Goal: Task Accomplishment & Management: Complete application form

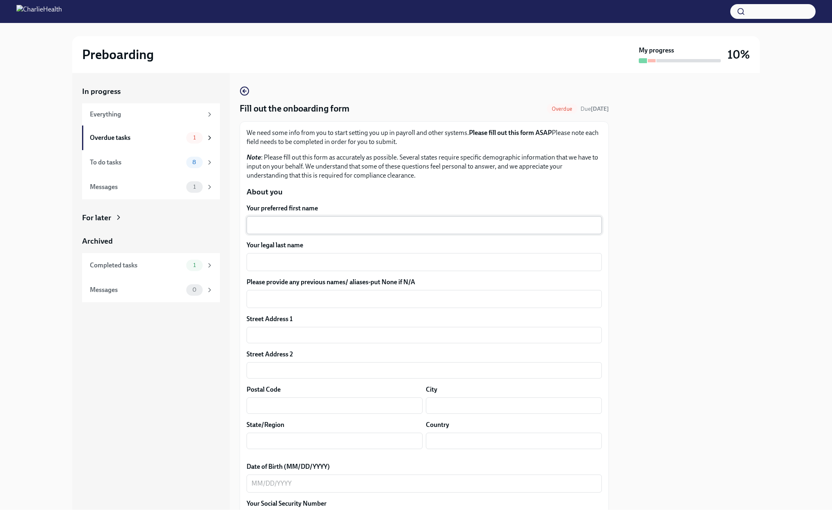
click at [266, 230] on textarea "Your preferred first name" at bounding box center [423, 225] width 345 height 10
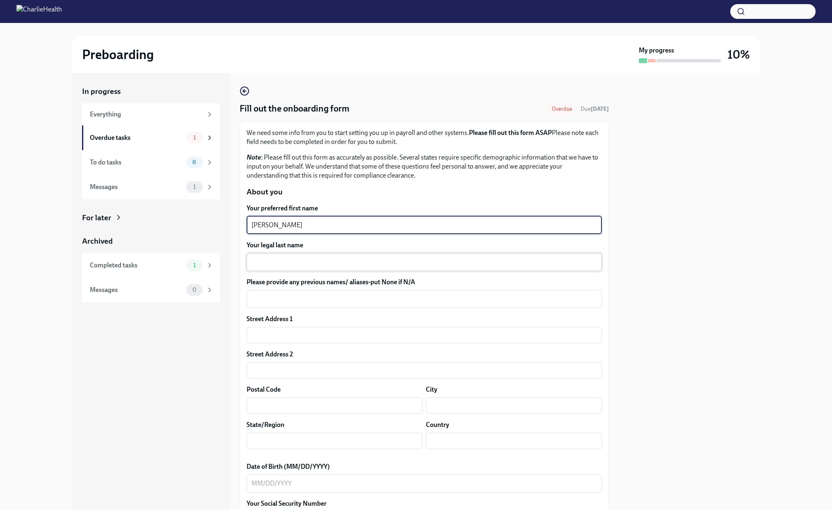
type textarea "[PERSON_NAME]"
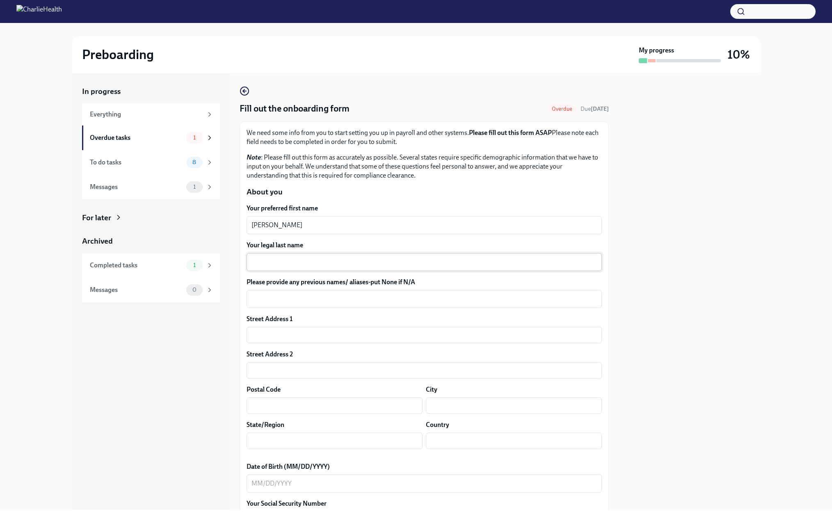
drag, startPoint x: 265, startPoint y: 305, endPoint x: 278, endPoint y: 293, distance: 18.0
click at [267, 271] on div "x ​" at bounding box center [424, 262] width 355 height 18
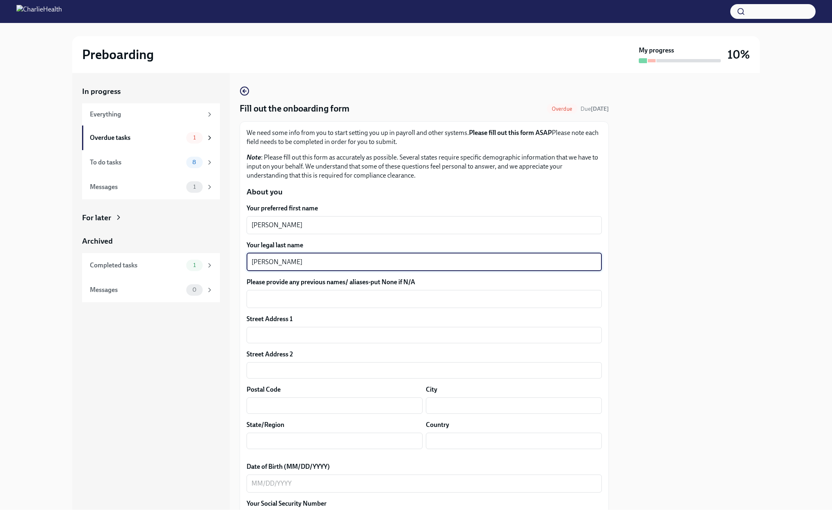
type textarea "[PERSON_NAME]"
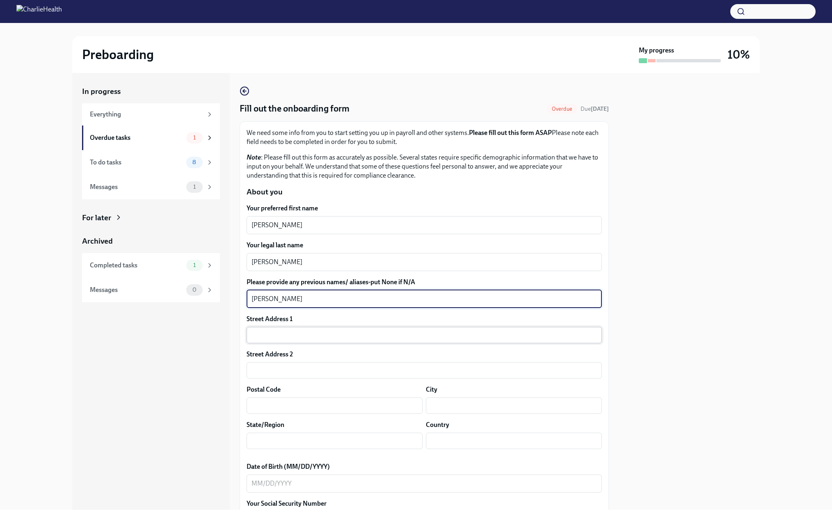
type textarea "[PERSON_NAME]"
click at [274, 343] on input "text" at bounding box center [424, 335] width 355 height 16
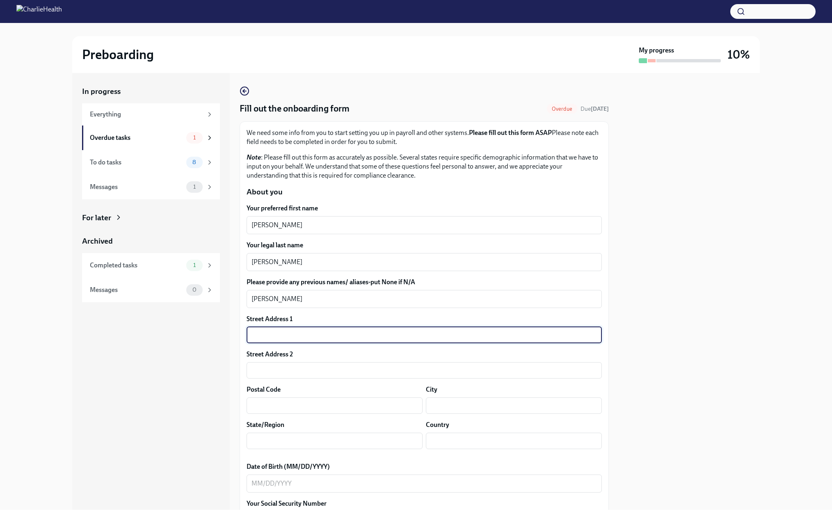
type input "9039 APACHE PLUME DR"
type input "UNIT D"
type input "80134"
type input "[PERSON_NAME]"
type input "CO"
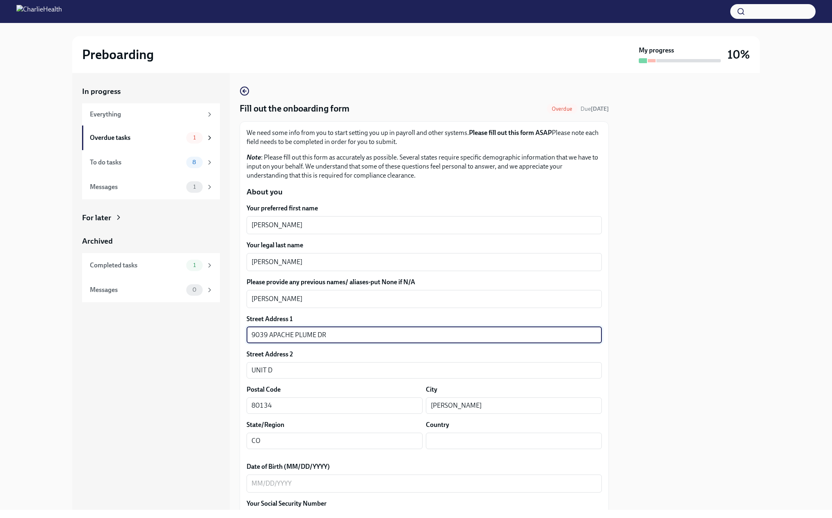
type input "US"
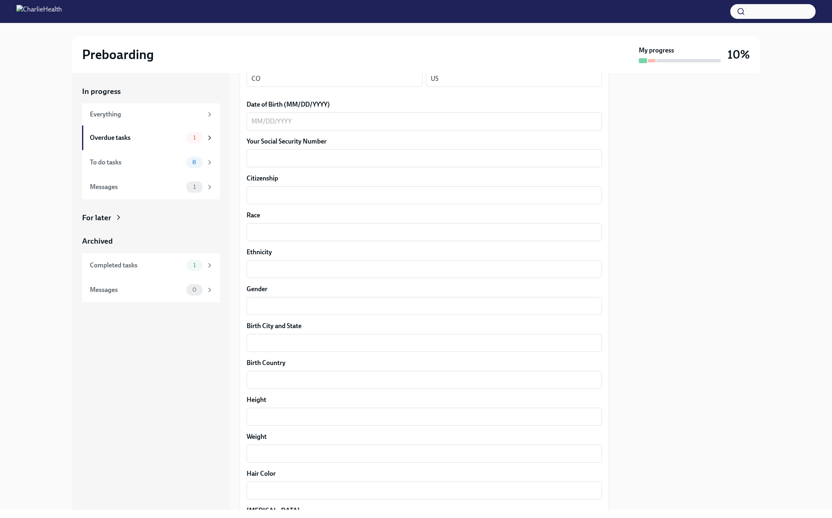
scroll to position [369, 0]
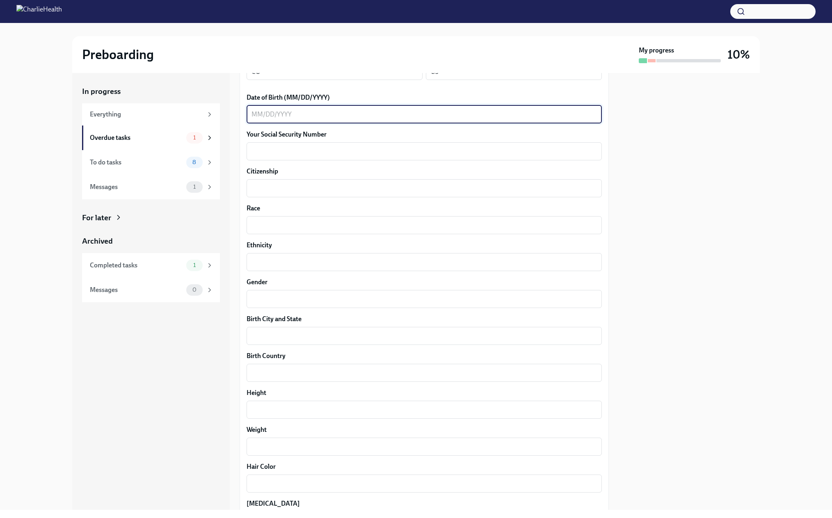
click at [252, 119] on textarea "Date of Birth (MM/DD/YYYY)" at bounding box center [423, 115] width 345 height 10
type textarea "[DATE]"
click at [261, 156] on textarea "Your Social Security Number" at bounding box center [423, 151] width 345 height 10
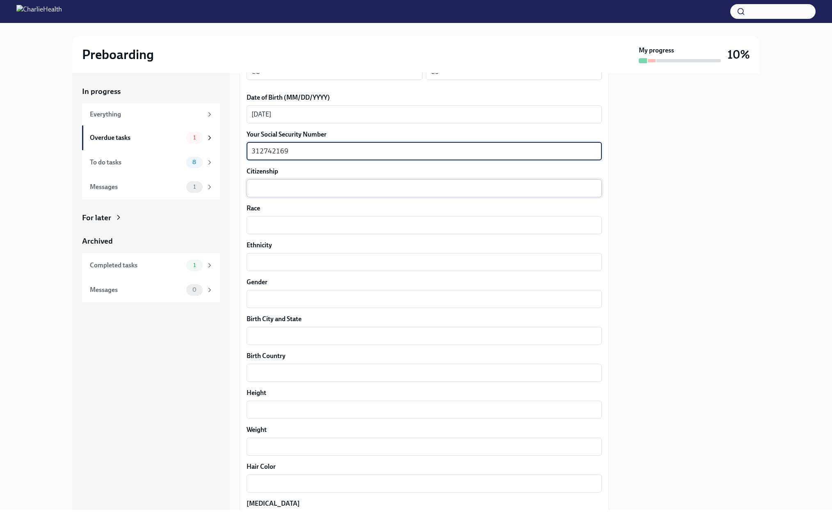
type textarea "312742169"
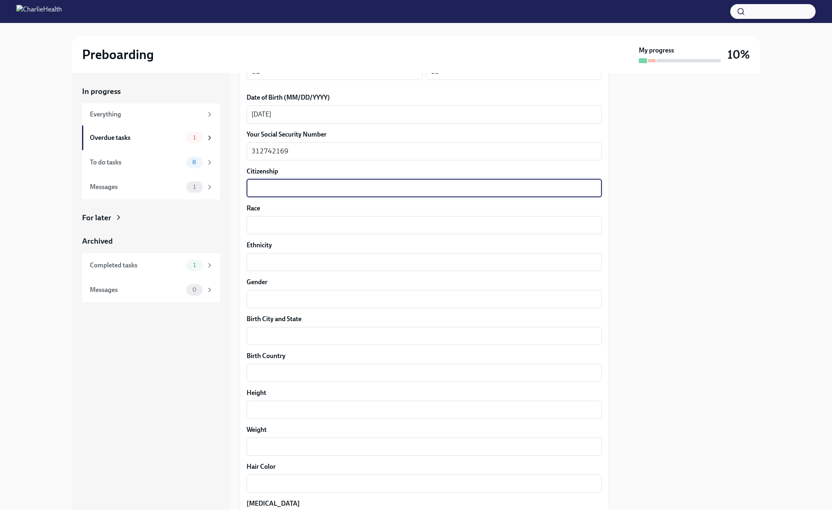
click at [261, 193] on textarea "Citizenship" at bounding box center [423, 188] width 345 height 10
type textarea "[GEOGRAPHIC_DATA]"
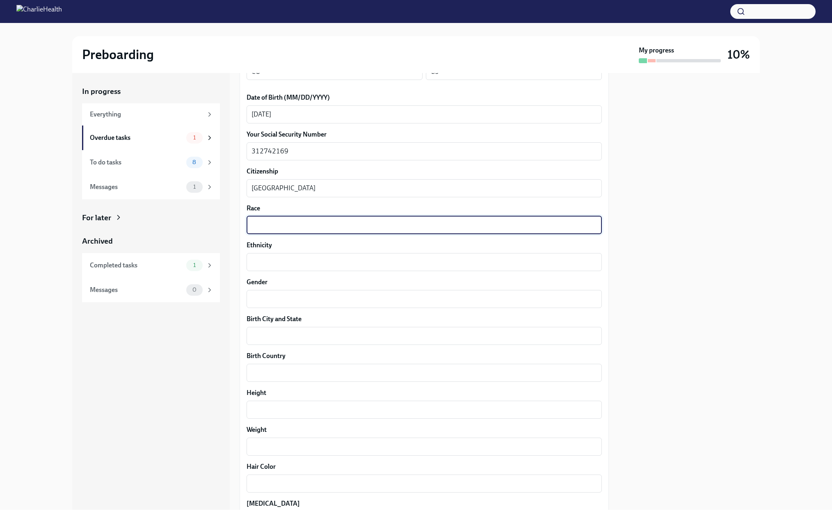
click at [299, 230] on textarea "Race" at bounding box center [423, 225] width 345 height 10
type textarea "White"
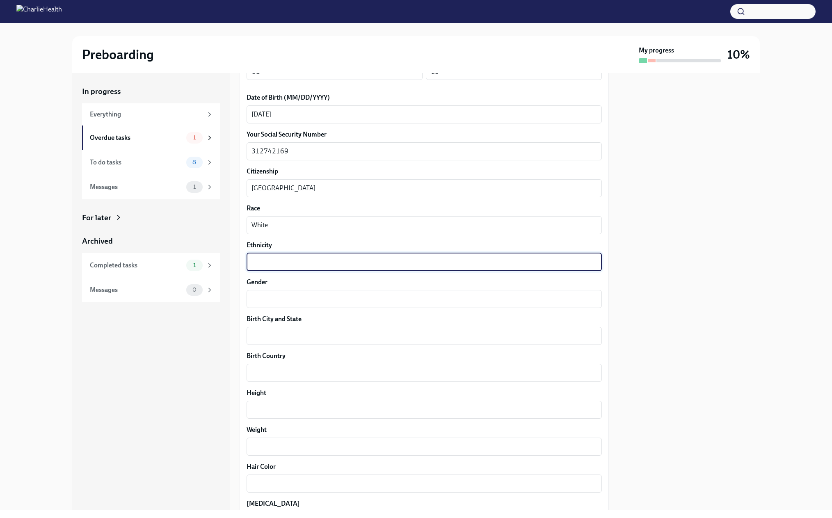
click at [263, 267] on textarea "Ethnicity" at bounding box center [423, 262] width 345 height 10
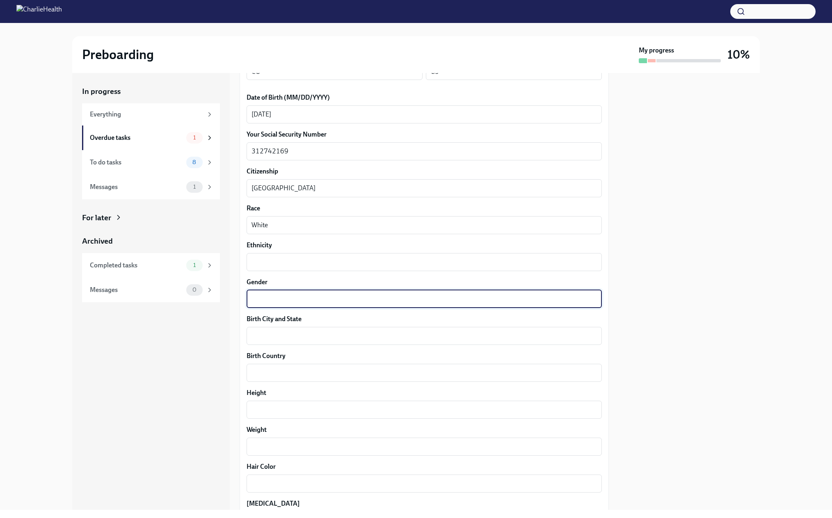
click at [259, 304] on textarea "Gender" at bounding box center [423, 299] width 345 height 10
type textarea "[DEMOGRAPHIC_DATA]"
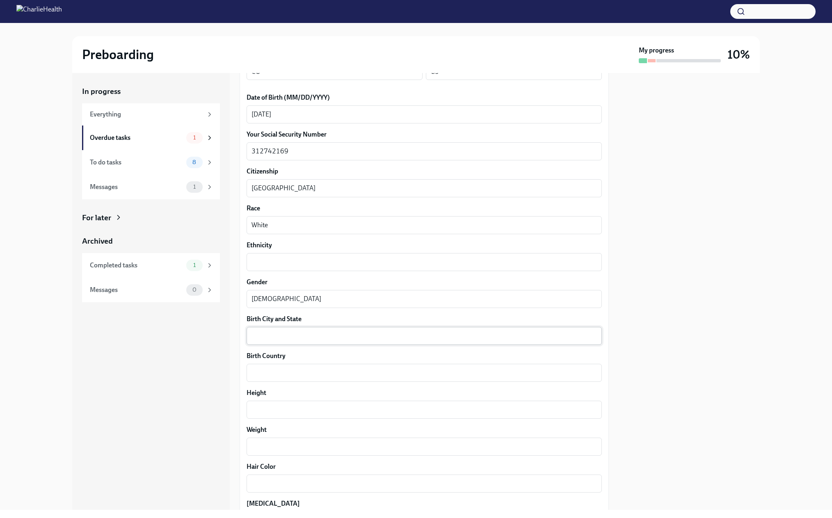
click at [266, 345] on div "x ​" at bounding box center [424, 336] width 355 height 18
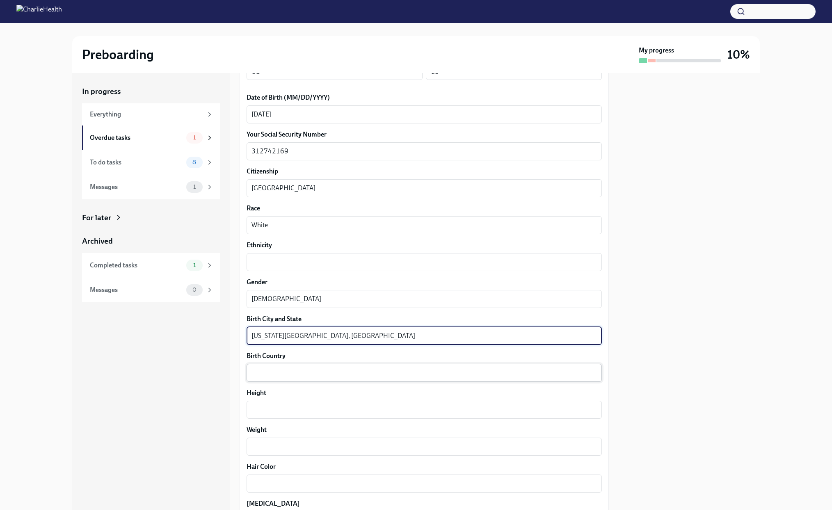
type textarea "[US_STATE][GEOGRAPHIC_DATA], [GEOGRAPHIC_DATA]"
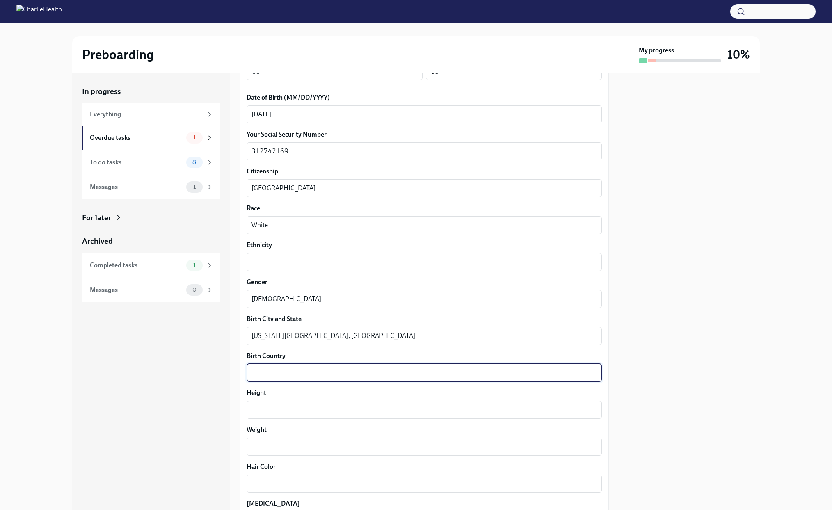
click at [266, 378] on textarea "Birth Country" at bounding box center [423, 373] width 345 height 10
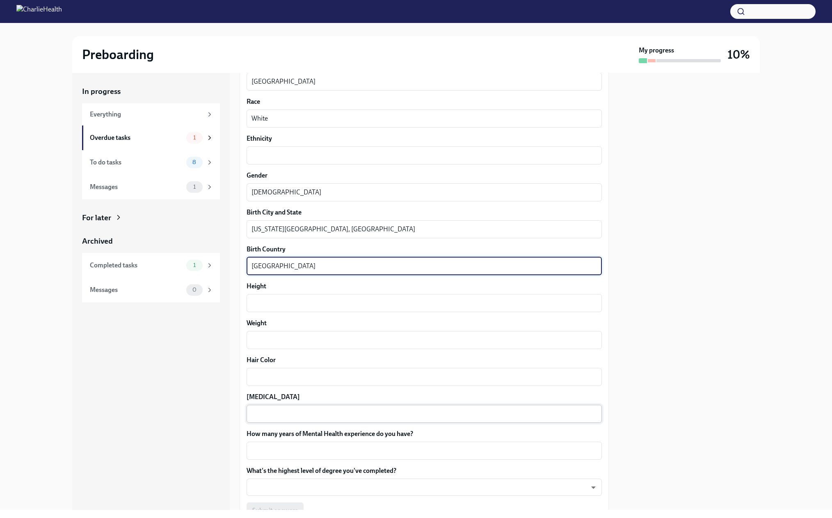
scroll to position [533, 0]
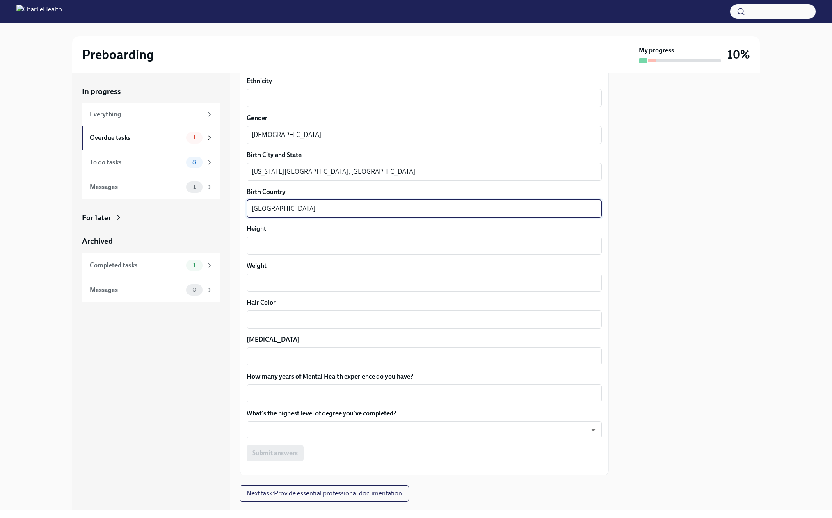
type textarea "[GEOGRAPHIC_DATA]"
click at [266, 86] on label "Ethnicity" at bounding box center [424, 81] width 355 height 9
click at [266, 103] on textarea "Ethnicity" at bounding box center [423, 98] width 345 height 10
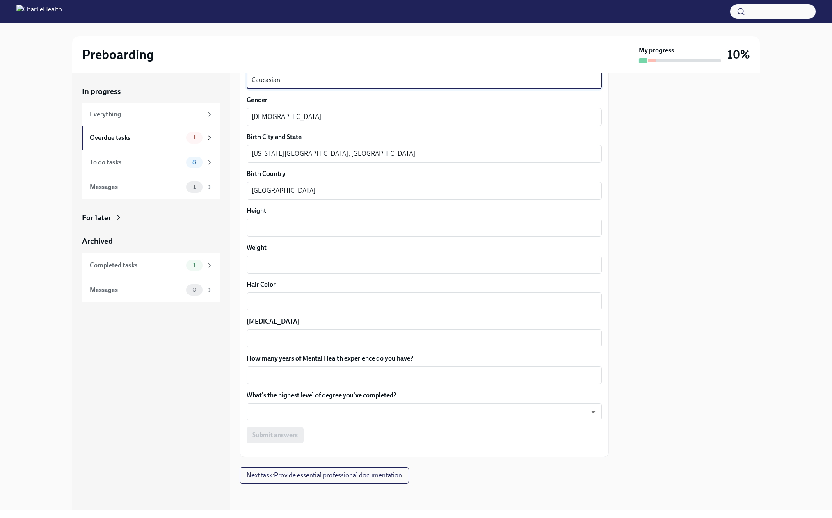
scroll to position [615, 0]
type textarea "Caucasian"
click at [277, 227] on div "x ​" at bounding box center [424, 228] width 355 height 18
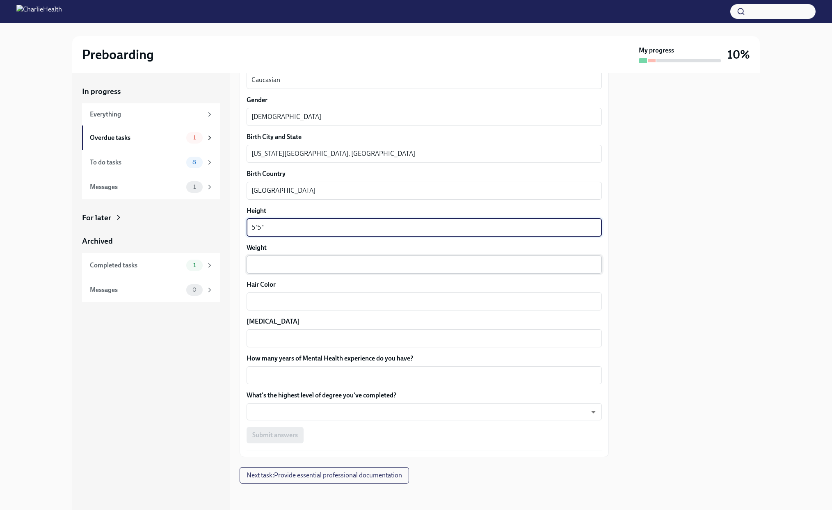
type textarea "5'5""
click at [257, 274] on div "x ​" at bounding box center [424, 265] width 355 height 18
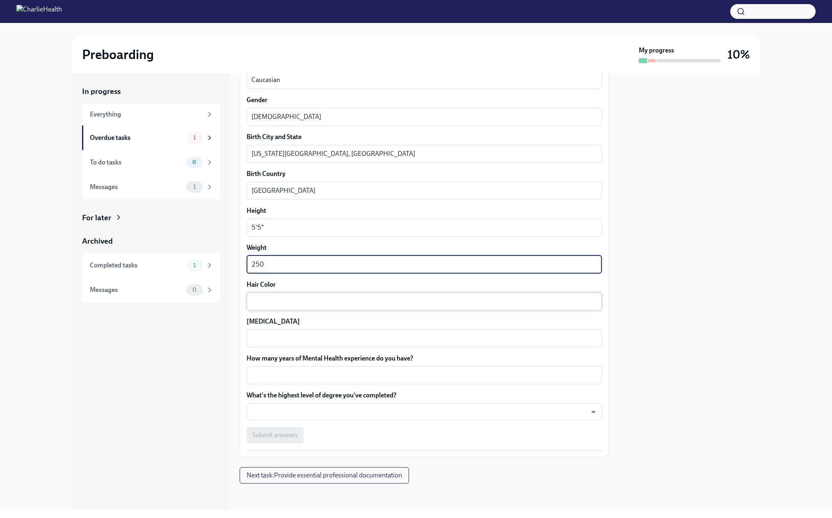
type textarea "250"
drag, startPoint x: 258, startPoint y: 314, endPoint x: 264, endPoint y: 316, distance: 6.0
click at [260, 306] on textarea "Hair Color" at bounding box center [423, 302] width 345 height 10
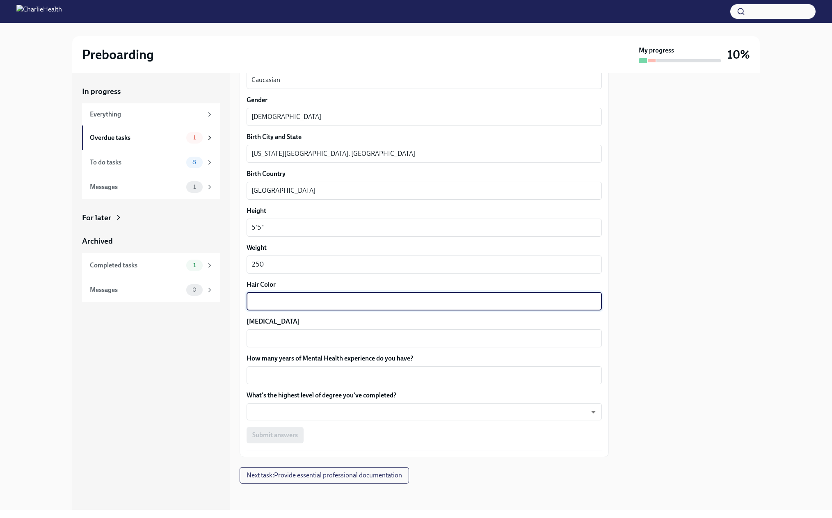
type textarea "B"
type textarea "Red"
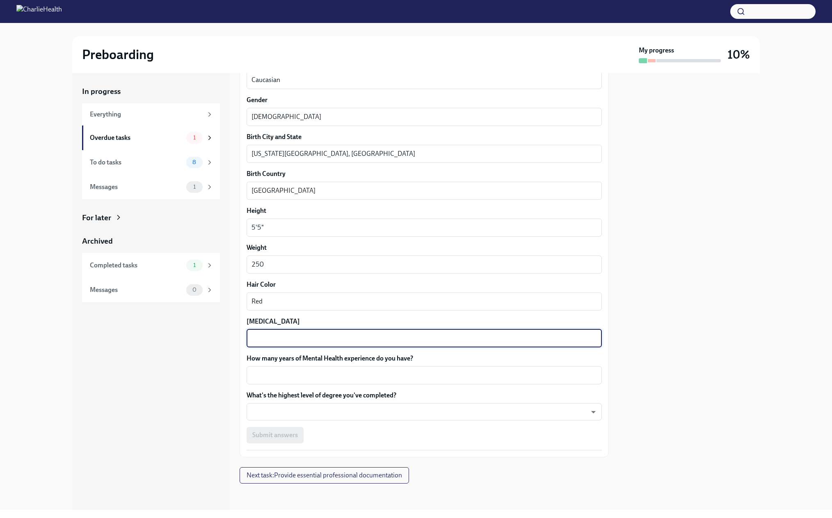
click at [304, 343] on textarea "[MEDICAL_DATA]" at bounding box center [423, 339] width 345 height 10
type textarea "B"
type textarea "[PERSON_NAME]"
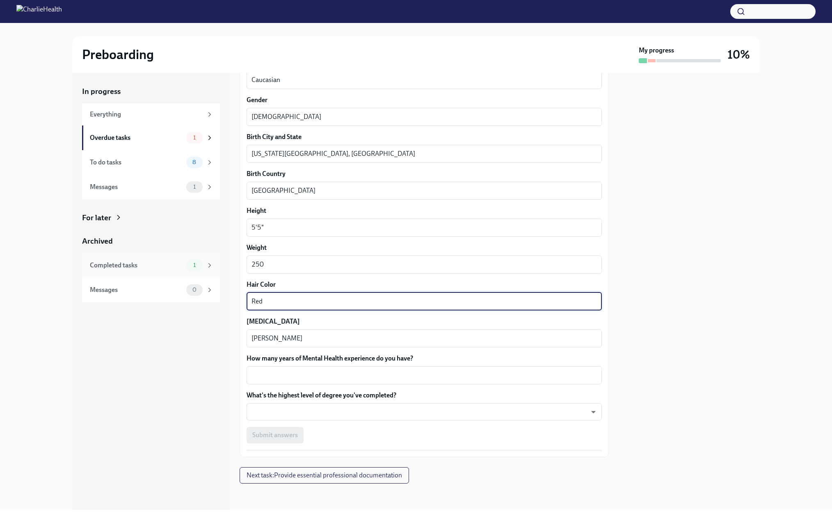
drag, startPoint x: 270, startPoint y: 310, endPoint x: 144, endPoint y: 274, distance: 131.0
click at [129, 292] on div "In progress Everything Overdue tasks 1 To do tasks 8 Messages 1 For later Archi…" at bounding box center [416, 291] width 688 height 437
type textarea "Brown"
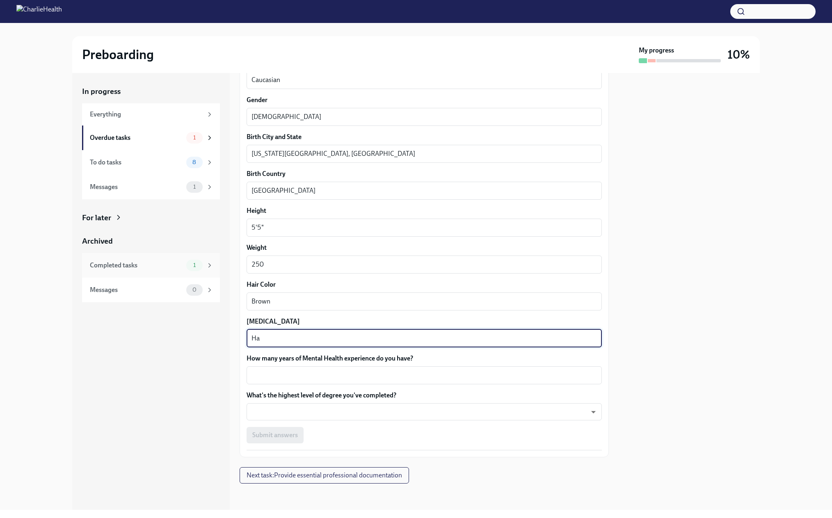
type textarea "H"
type textarea "Brown"
click at [294, 380] on textarea "How many years of Mental Health experience do you have?" at bounding box center [423, 375] width 345 height 10
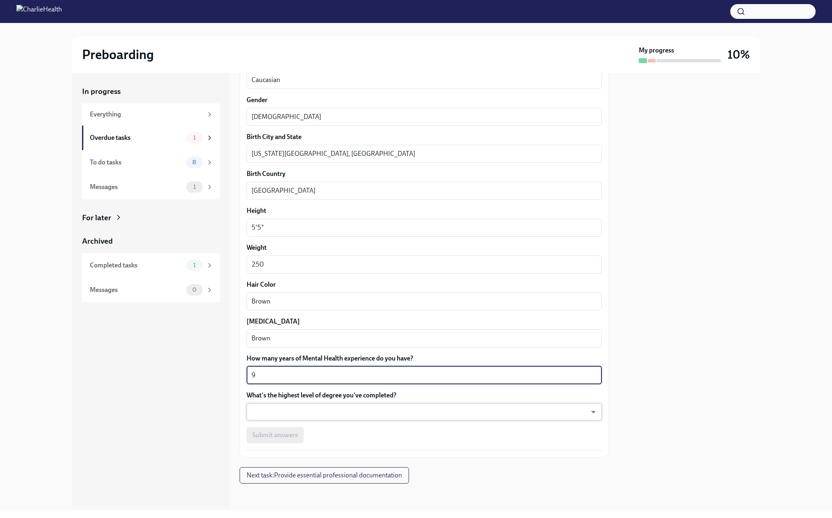
type textarea "9"
click at [265, 432] on body "Preboarding My progress 10% In progress Everything Overdue tasks 1 To do tasks …" at bounding box center [416, 259] width 832 height 518
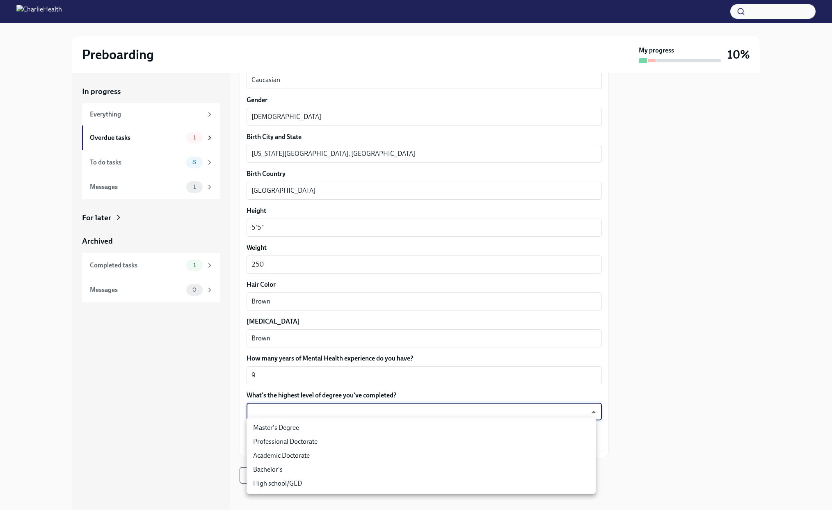
drag, startPoint x: 262, startPoint y: 429, endPoint x: 258, endPoint y: 429, distance: 4.5
click at [262, 429] on li "Master's Degree" at bounding box center [421, 428] width 349 height 14
type input "2vBr-ghkD"
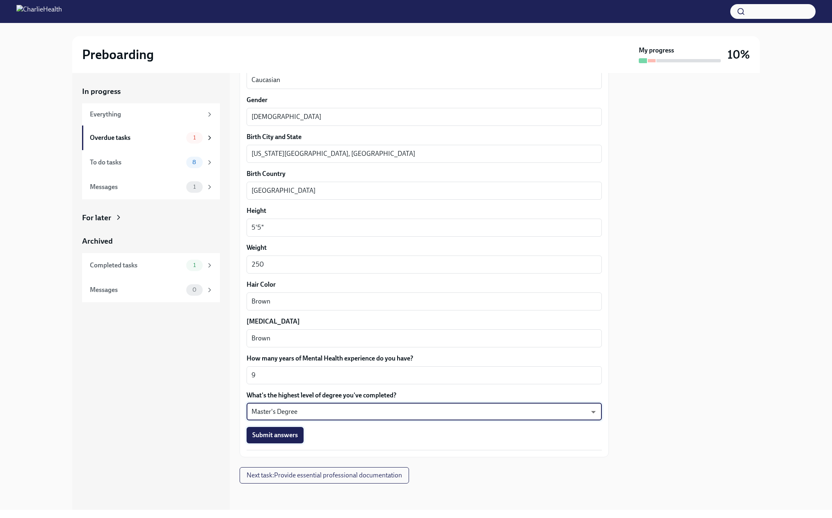
click at [265, 439] on span "Submit answers" at bounding box center [275, 435] width 46 height 8
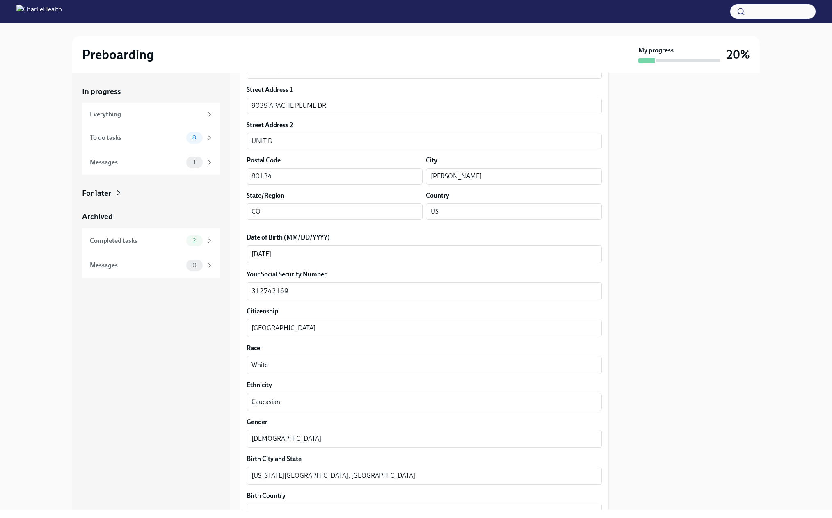
scroll to position [0, 0]
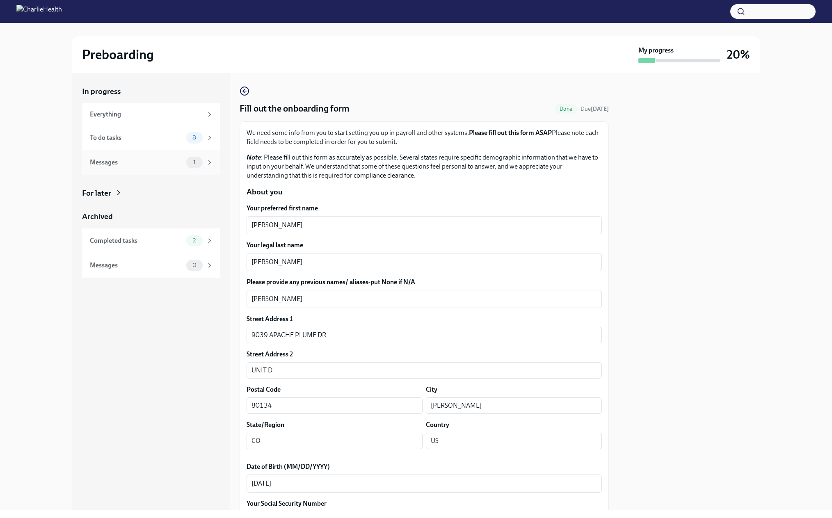
click at [110, 167] on div "Messages" at bounding box center [136, 162] width 93 height 9
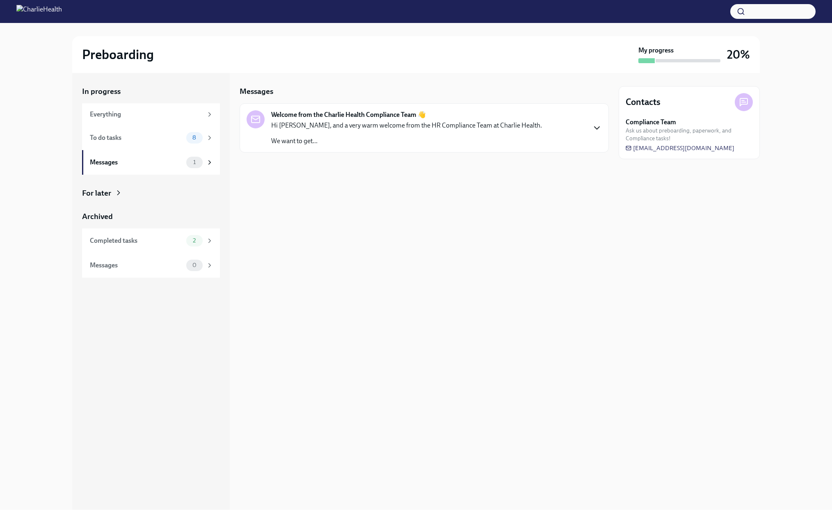
click at [600, 133] on icon "button" at bounding box center [597, 128] width 10 height 10
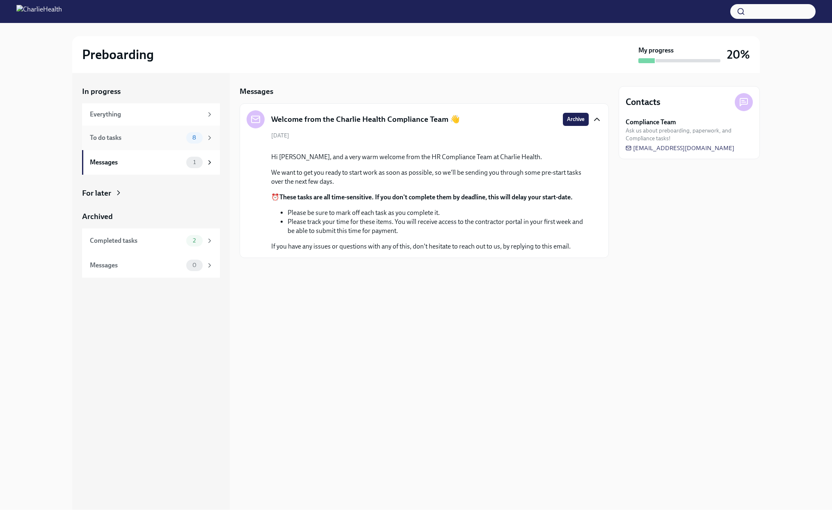
click at [109, 141] on div "To do tasks" at bounding box center [136, 137] width 93 height 9
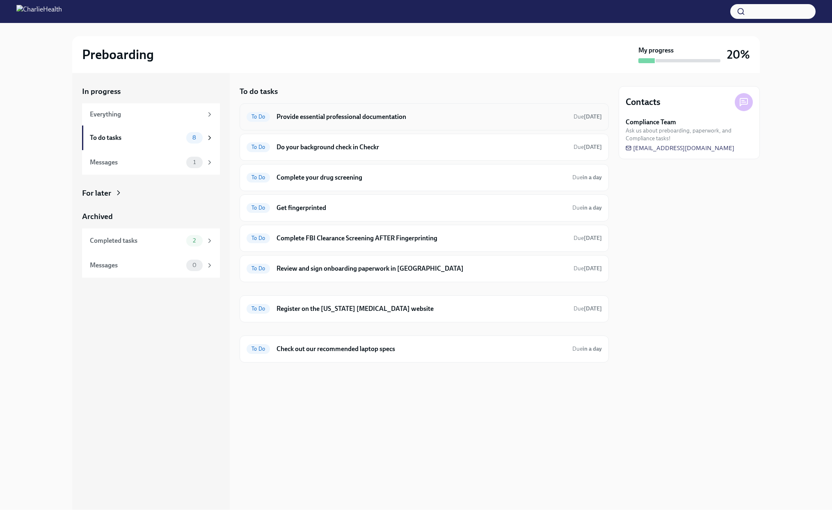
click at [325, 121] on h6 "Provide essential professional documentation" at bounding box center [422, 116] width 290 height 9
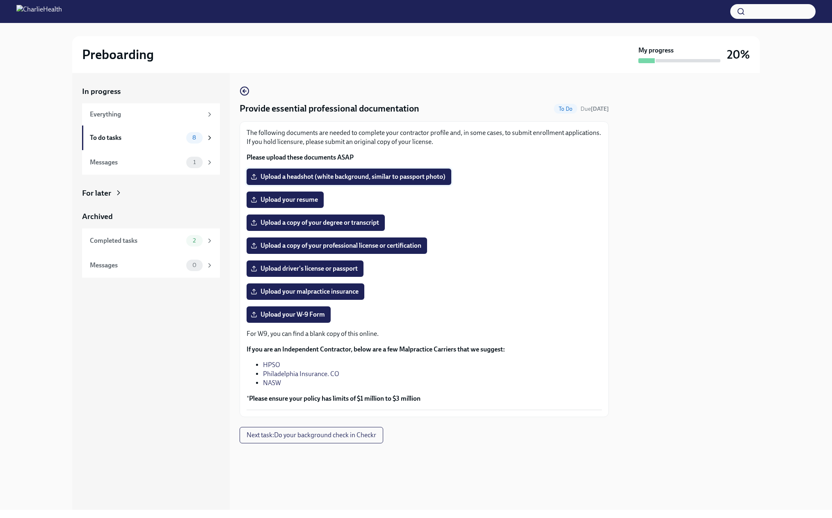
click at [289, 181] on span "Upload a headshot (white background, similar to passport photo)" at bounding box center [348, 177] width 193 height 8
click at [0, 0] on input "Upload a headshot (white background, similar to passport photo)" at bounding box center [0, 0] width 0 height 0
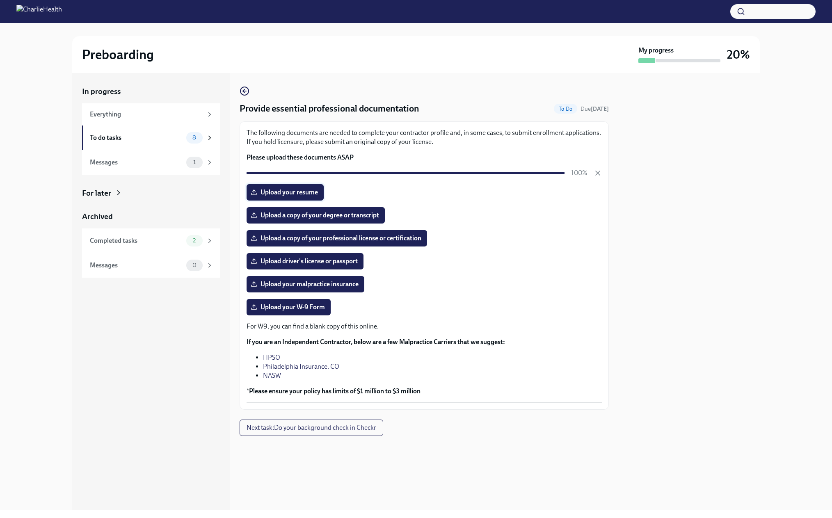
click at [293, 197] on span "Upload your resume" at bounding box center [285, 192] width 66 height 8
click at [0, 0] on input "Upload your resume" at bounding box center [0, 0] width 0 height 0
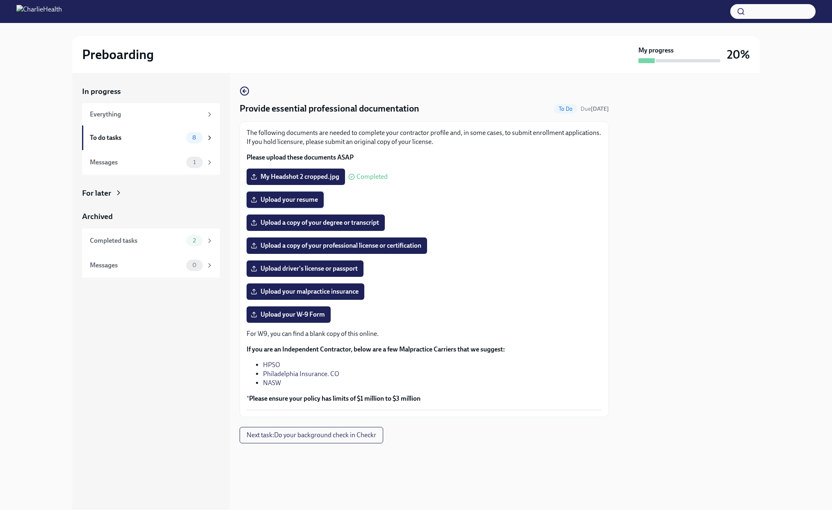
click at [277, 204] on span "Upload your resume" at bounding box center [285, 200] width 66 height 8
click at [0, 0] on input "Upload your resume" at bounding box center [0, 0] width 0 height 0
click at [341, 227] on span "Upload a copy of your degree or transcript" at bounding box center [315, 223] width 127 height 8
click at [0, 0] on input "Upload a copy of your degree or transcript" at bounding box center [0, 0] width 0 height 0
click at [306, 254] on label "Upload a copy of your professional license or certification" at bounding box center [337, 246] width 181 height 16
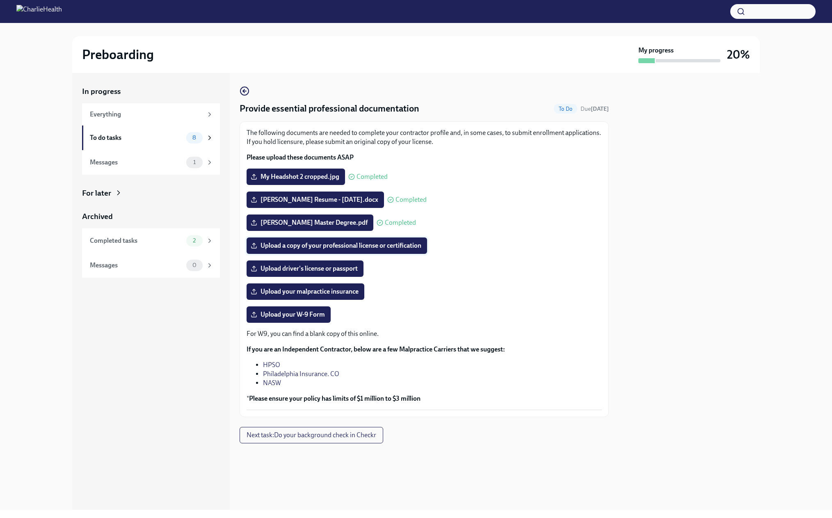
click at [0, 0] on input "Upload a copy of your professional license or certification" at bounding box center [0, 0] width 0 height 0
click at [272, 273] on span "Upload driver's license or passport" at bounding box center [304, 269] width 105 height 8
click at [0, 0] on input "Upload driver's license or passport" at bounding box center [0, 0] width 0 height 0
click at [301, 296] on span "Upload your malpractice insurance" at bounding box center [305, 292] width 106 height 8
click at [0, 0] on input "Upload your malpractice insurance" at bounding box center [0, 0] width 0 height 0
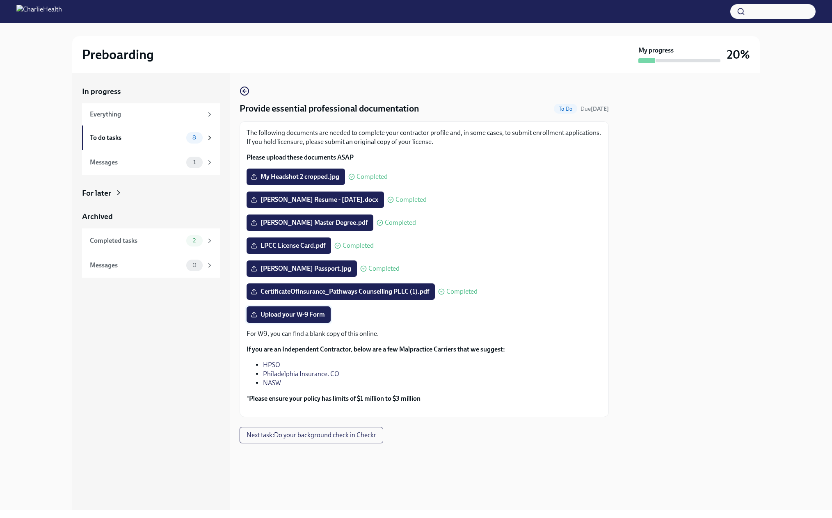
click at [267, 319] on span "Upload your W-9 Form" at bounding box center [288, 315] width 73 height 8
click at [0, 0] on input "Upload your W-9 Form" at bounding box center [0, 0] width 0 height 0
click at [288, 338] on p "For W9, you can find a blank copy of this online." at bounding box center [424, 333] width 355 height 9
click at [279, 319] on span "Upload your W-9 Form" at bounding box center [288, 315] width 73 height 8
click at [0, 0] on input "Upload your W-9 Form" at bounding box center [0, 0] width 0 height 0
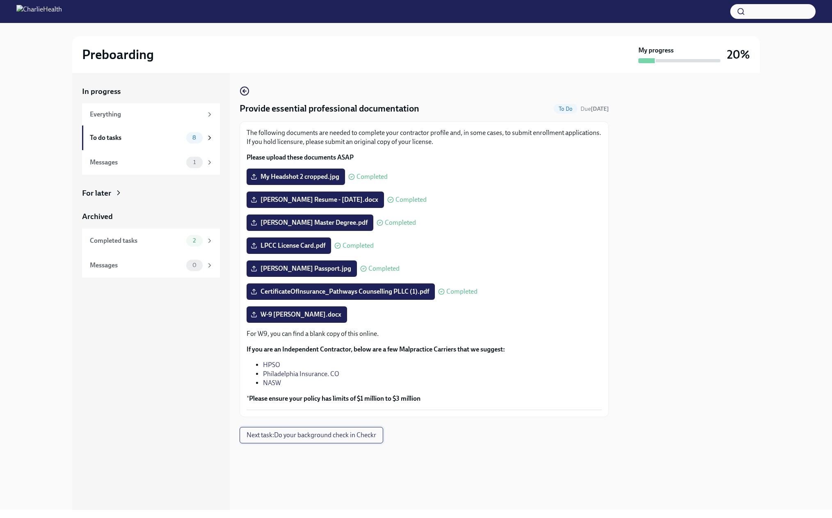
click at [314, 439] on span "Next task : Do your background check in Checkr" at bounding box center [312, 435] width 130 height 8
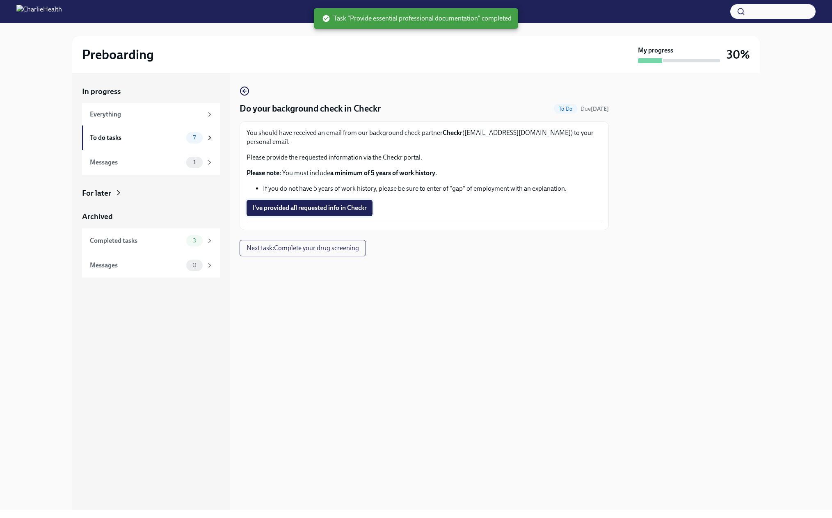
click at [306, 212] on span "I've provided all requested info in Checkr" at bounding box center [309, 208] width 114 height 8
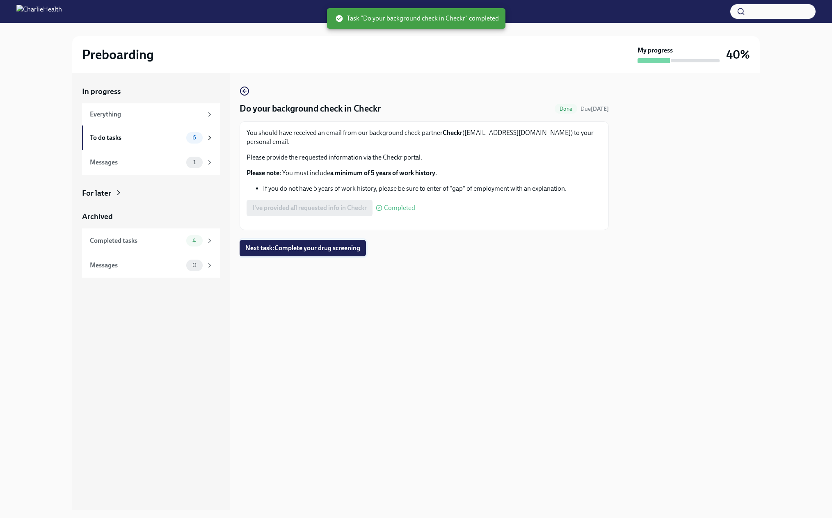
click at [316, 252] on span "Next task : Complete your drug screening" at bounding box center [302, 248] width 115 height 8
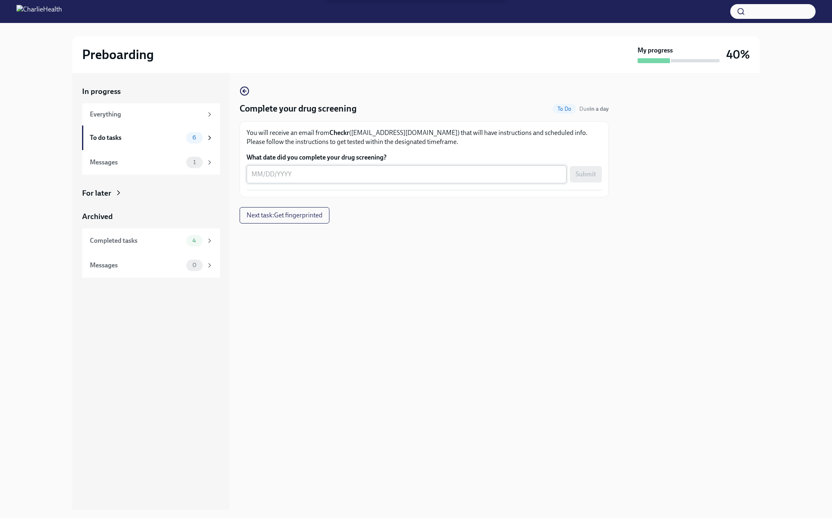
click at [251, 183] on div "x ​" at bounding box center [407, 174] width 320 height 18
click at [104, 142] on div "To do tasks" at bounding box center [136, 137] width 93 height 9
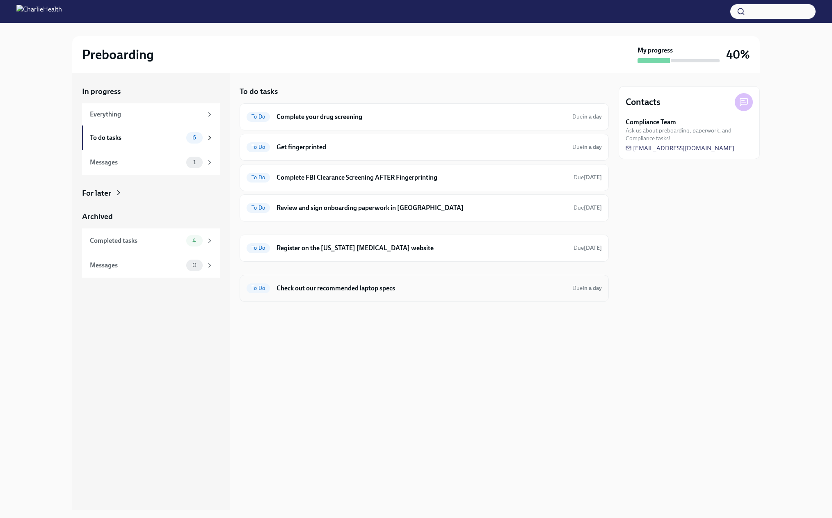
click at [338, 293] on h6 "Check out our recommended laptop specs" at bounding box center [421, 288] width 289 height 9
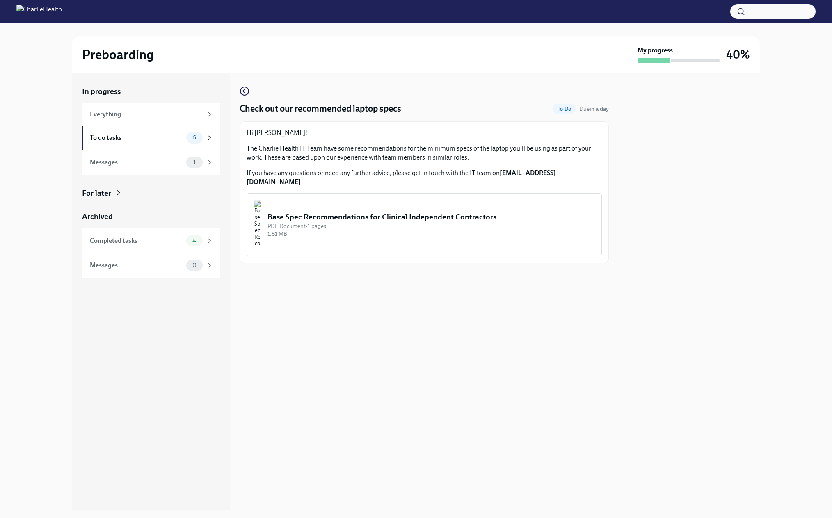
click at [308, 222] on div "Base Spec Recommendations for Clinical Independent Contractors" at bounding box center [430, 217] width 327 height 11
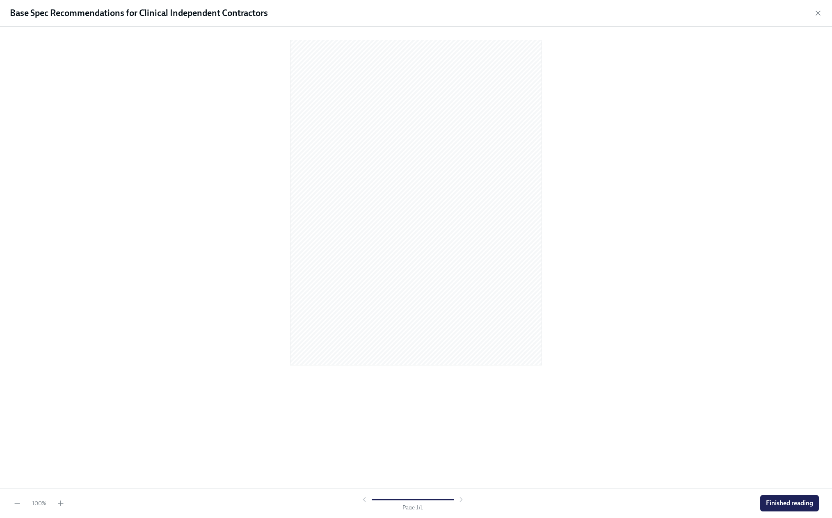
click at [766, 504] on span "Finished reading" at bounding box center [789, 503] width 47 height 8
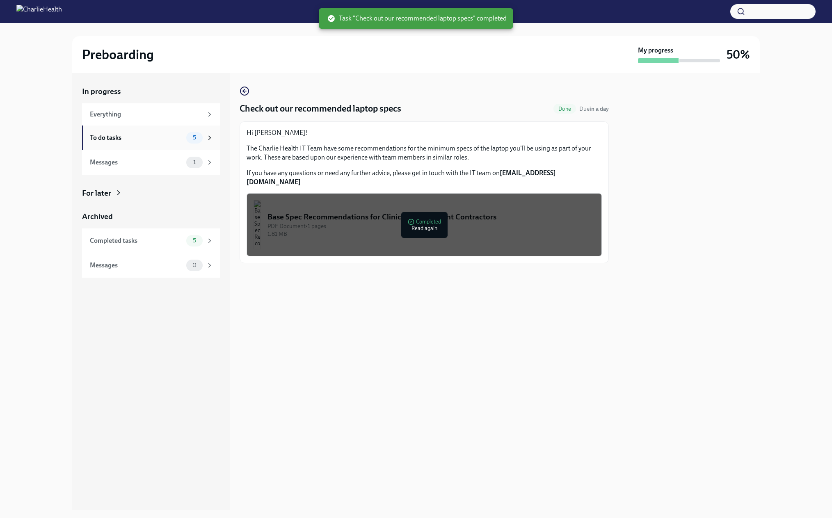
click at [135, 139] on div "To do tasks 5" at bounding box center [151, 138] width 138 height 25
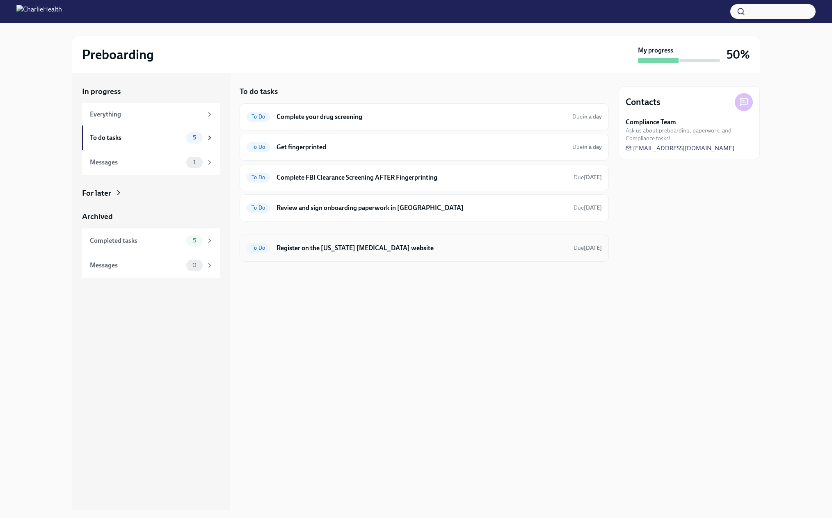
click at [355, 253] on h6 "Register on the [US_STATE] [MEDICAL_DATA] website" at bounding box center [422, 248] width 290 height 9
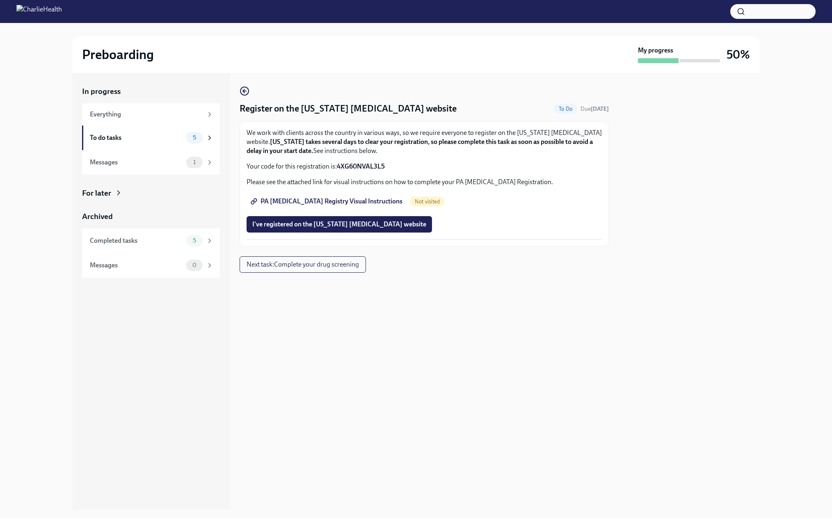
click at [317, 206] on span "PA [MEDICAL_DATA] Registry Visual Instructions" at bounding box center [327, 201] width 150 height 8
